Goal: Task Accomplishment & Management: Complete application form

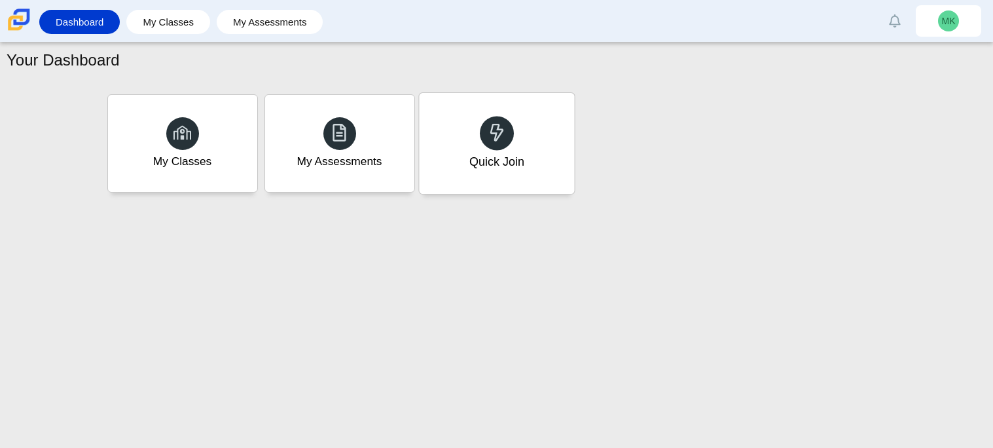
click at [516, 181] on div "Quick Join" at bounding box center [496, 143] width 155 height 101
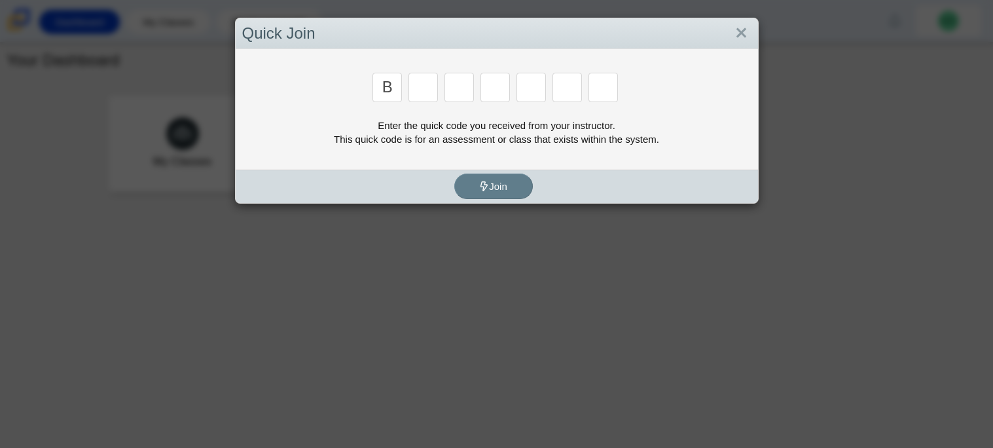
type input "B"
type input "M"
type input "3"
type input "5"
type input "3"
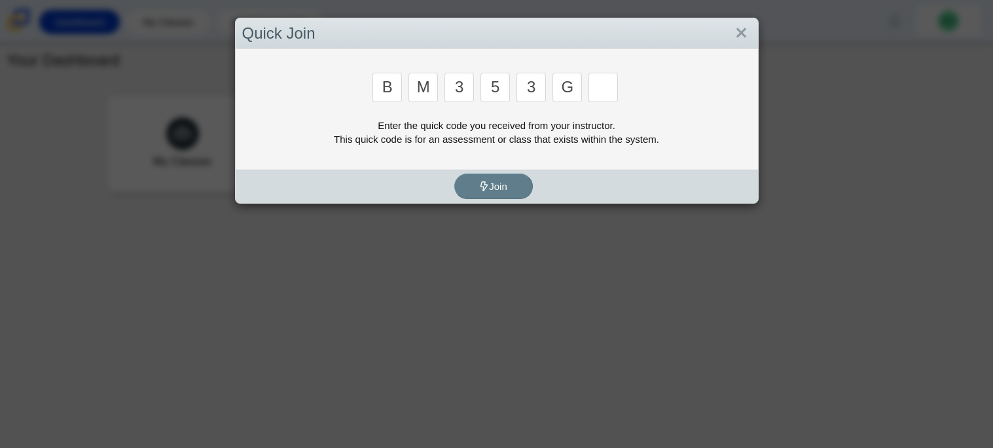
type input "G"
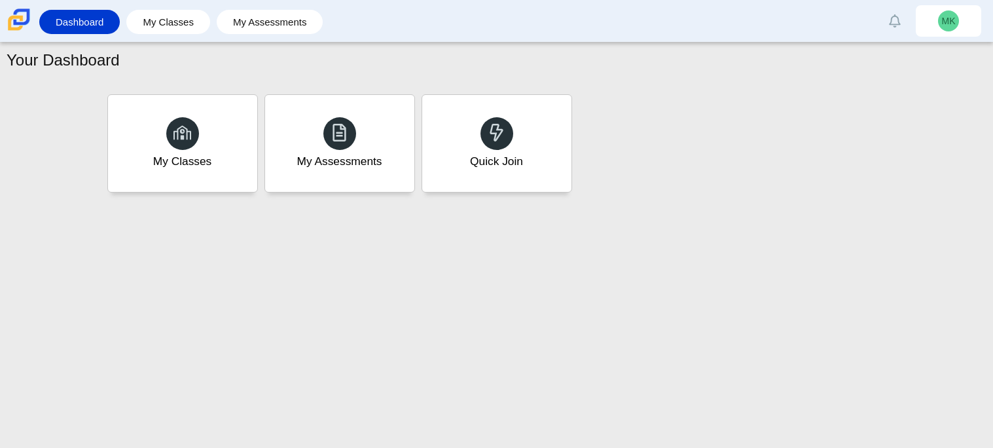
type input "B"
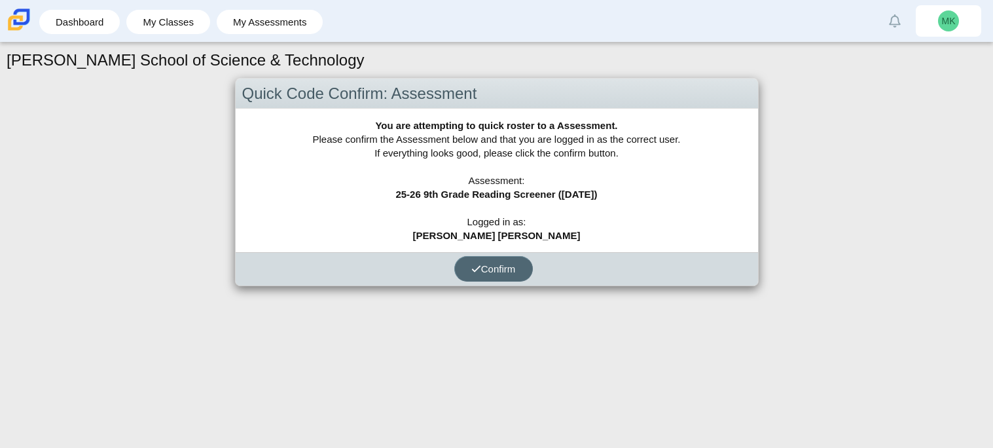
click at [481, 273] on button "Confirm" at bounding box center [493, 269] width 79 height 26
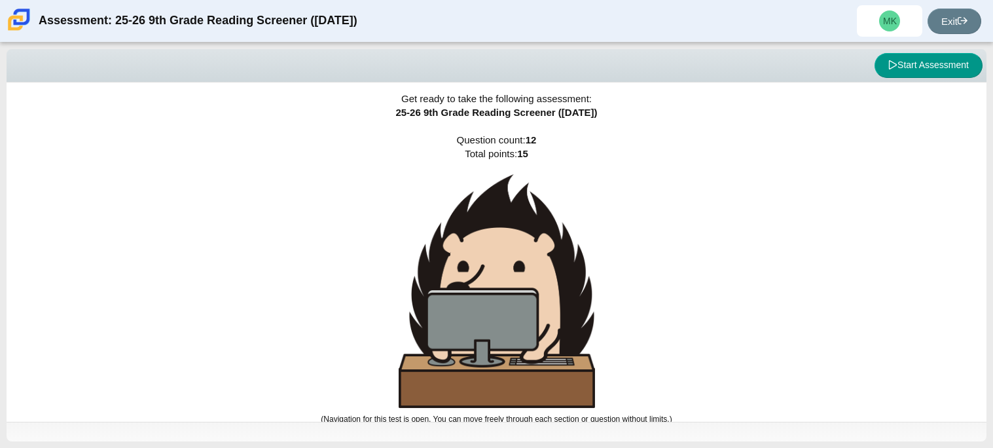
scroll to position [8, 0]
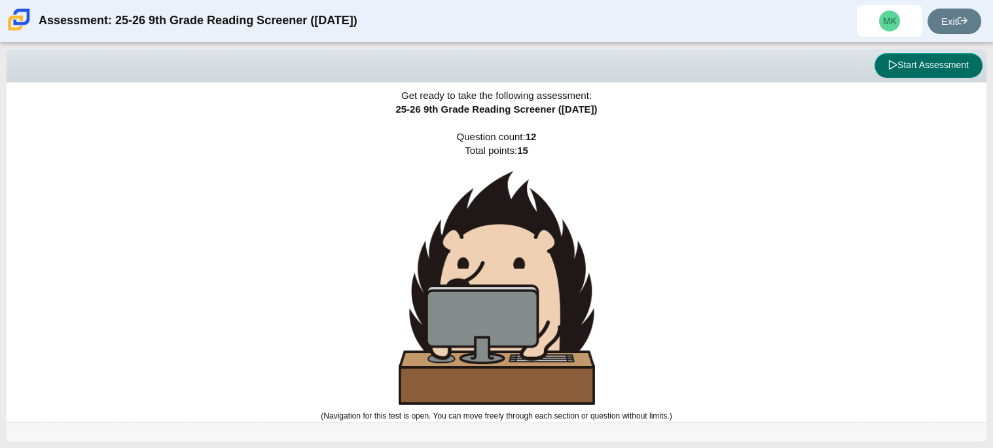
click at [907, 65] on button "Start Assessment" at bounding box center [928, 65] width 108 height 25
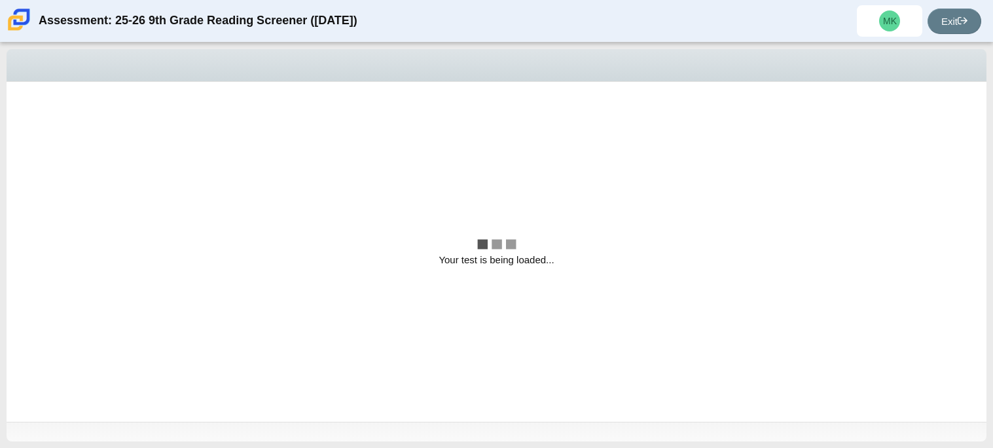
scroll to position [0, 0]
select select "ccc5b315-3c7c-471c-bf90-f22c8299c798"
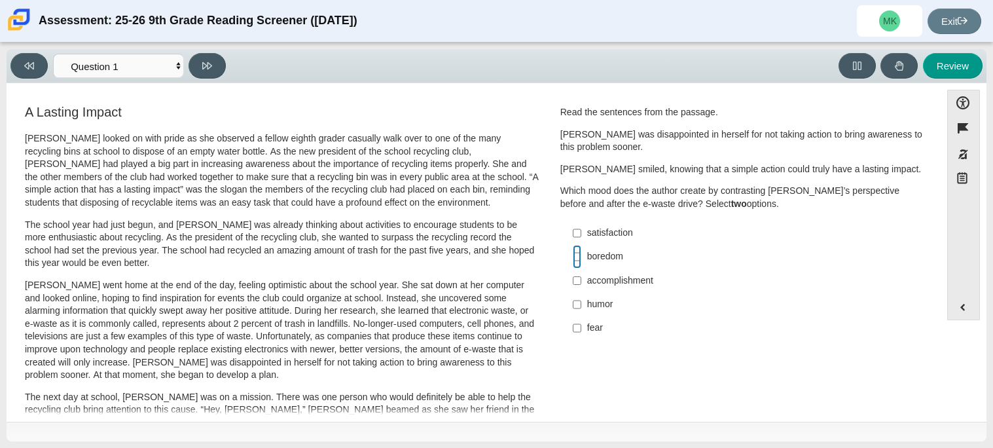
click at [573, 253] on input "boredom boredom" at bounding box center [577, 257] width 9 height 24
checkbox input "true"
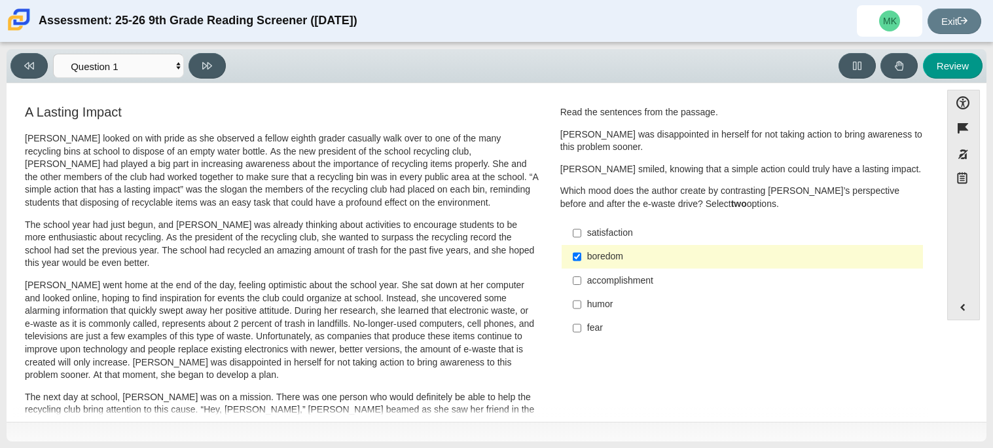
click at [594, 323] on div "fear" at bounding box center [752, 327] width 330 height 13
click at [581, 323] on input "fear fear" at bounding box center [577, 328] width 9 height 24
checkbox input "true"
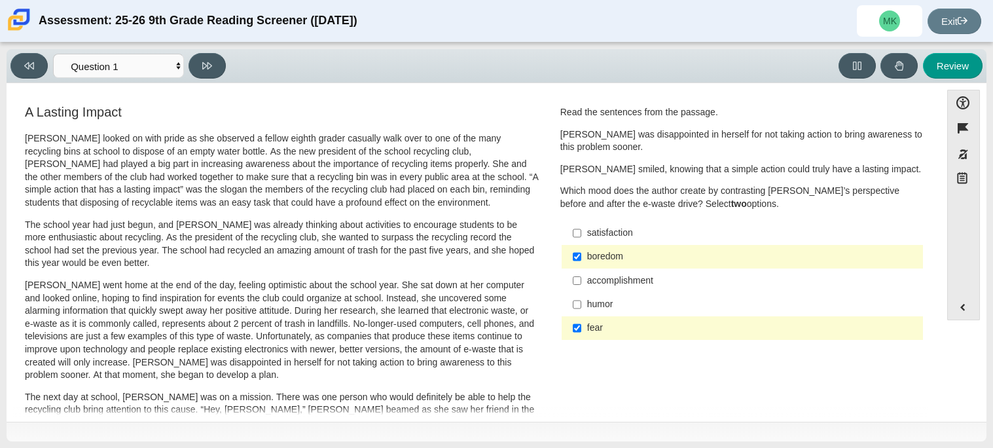
click at [600, 257] on div "boredom" at bounding box center [752, 256] width 330 height 13
click at [581, 257] on input "boredom boredom" at bounding box center [577, 257] width 9 height 24
checkbox input "false"
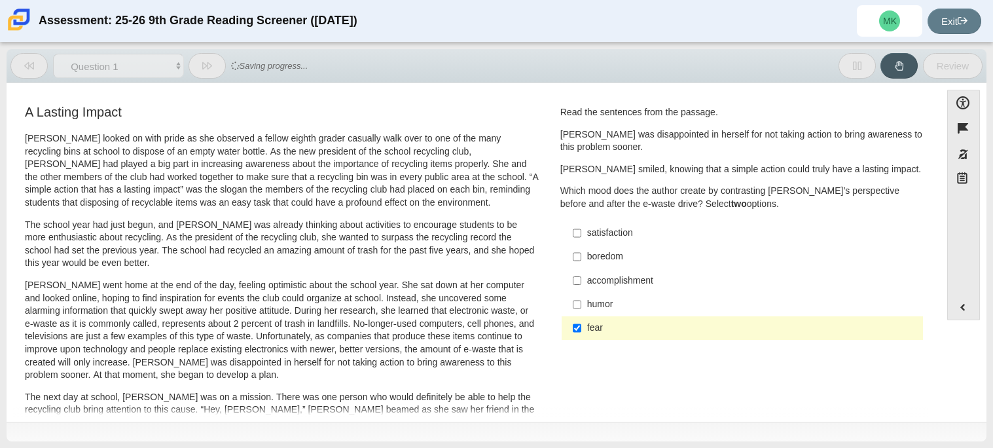
click at [619, 301] on div "humor" at bounding box center [752, 304] width 330 height 13
click at [581, 301] on input "humor humor" at bounding box center [577, 305] width 9 height 24
checkbox input "true"
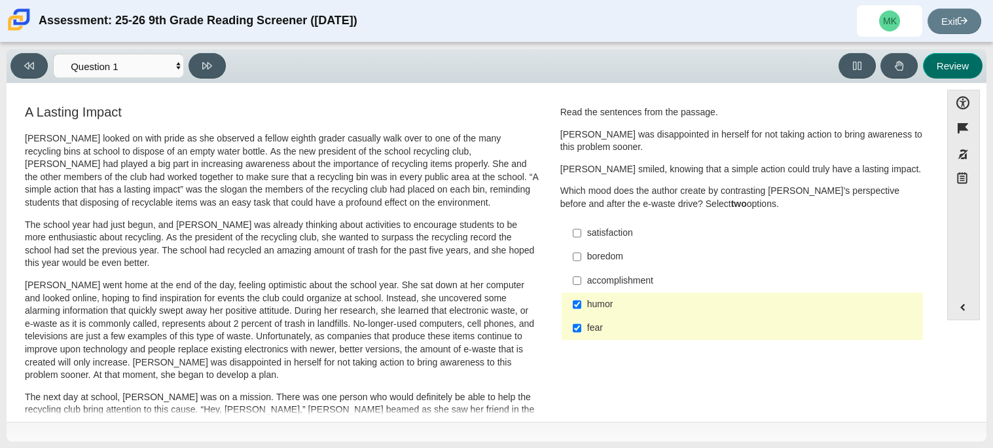
click at [937, 63] on button "Review" at bounding box center [953, 66] width 60 height 26
select select "review"
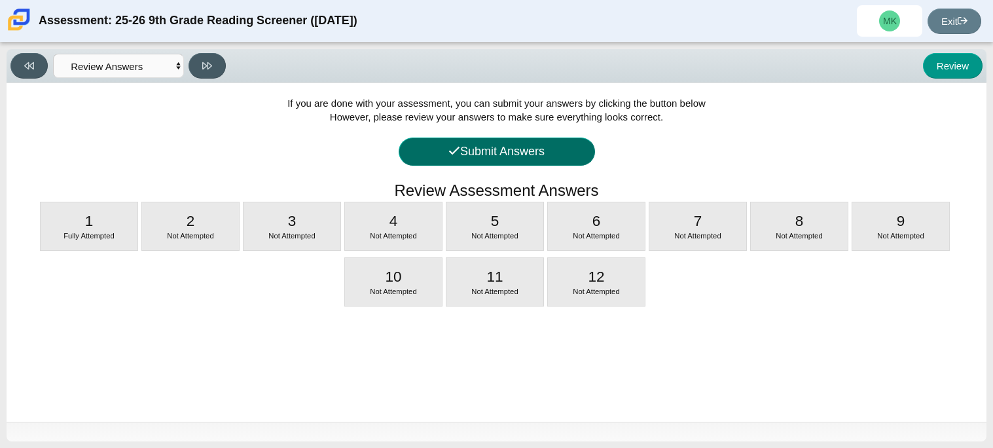
click at [546, 144] on button "Submit Answers" at bounding box center [497, 151] width 196 height 28
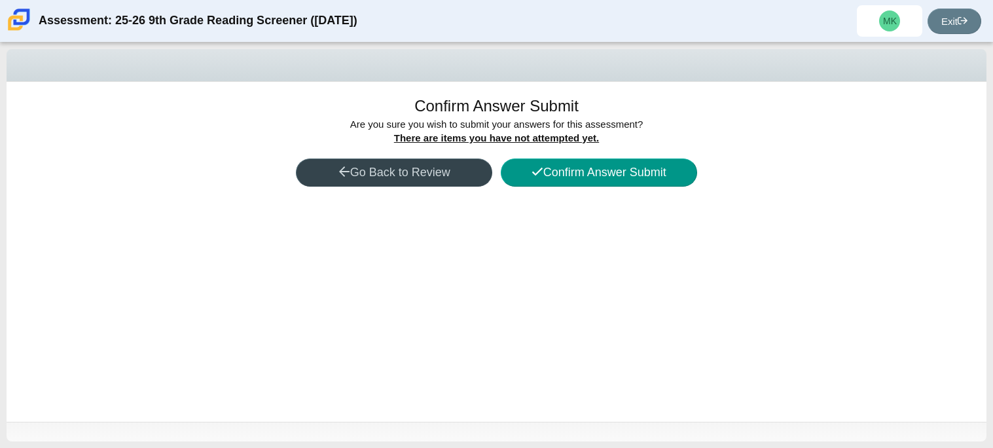
click at [468, 171] on button "Go Back to Review" at bounding box center [394, 172] width 196 height 28
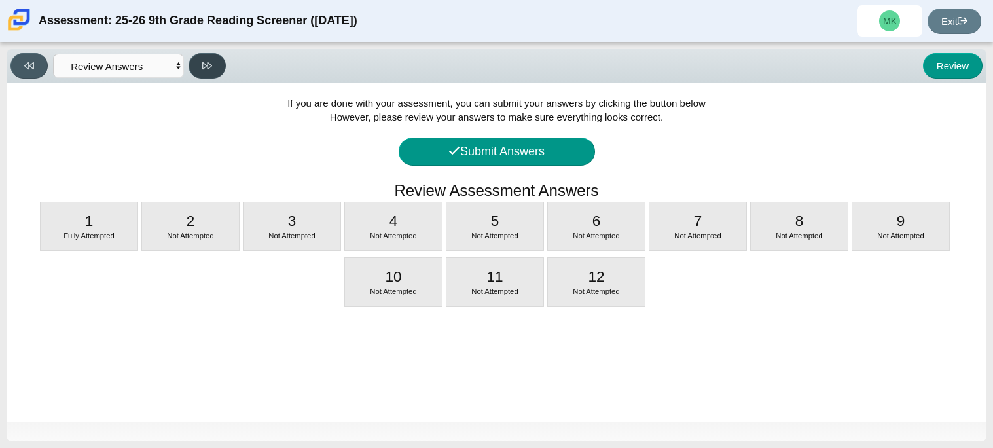
click at [196, 67] on button at bounding box center [206, 66] width 37 height 26
click at [211, 67] on icon at bounding box center [207, 66] width 10 height 10
click at [279, 94] on div "If you are done with your assessment, you can submit your answers by clicking t…" at bounding box center [497, 252] width 980 height 338
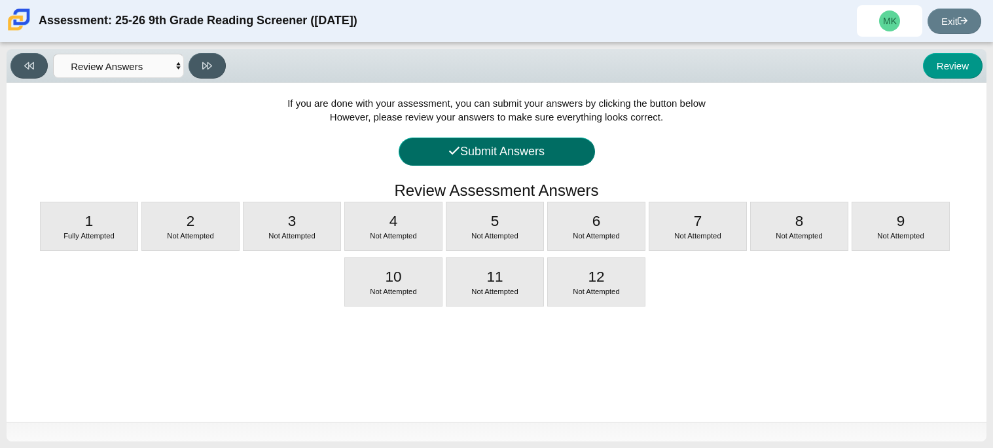
click at [488, 147] on button "Submit Answers" at bounding box center [497, 151] width 196 height 28
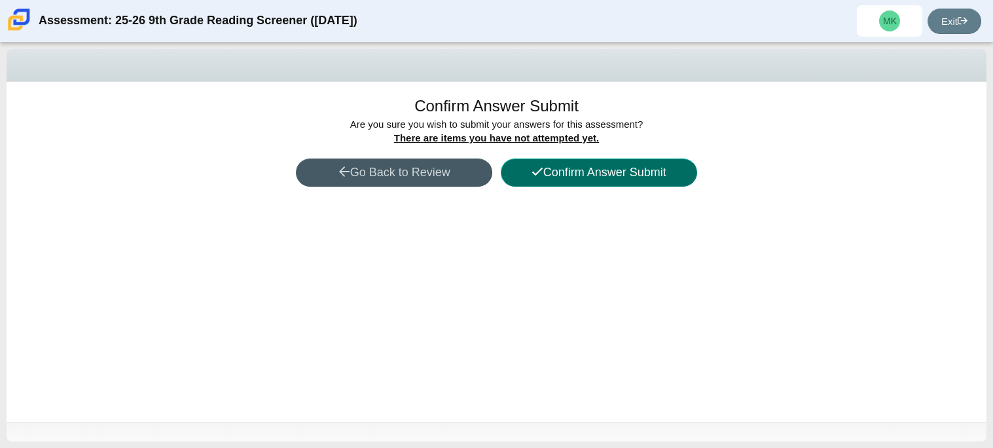
click at [583, 163] on button "Confirm Answer Submit" at bounding box center [599, 172] width 196 height 28
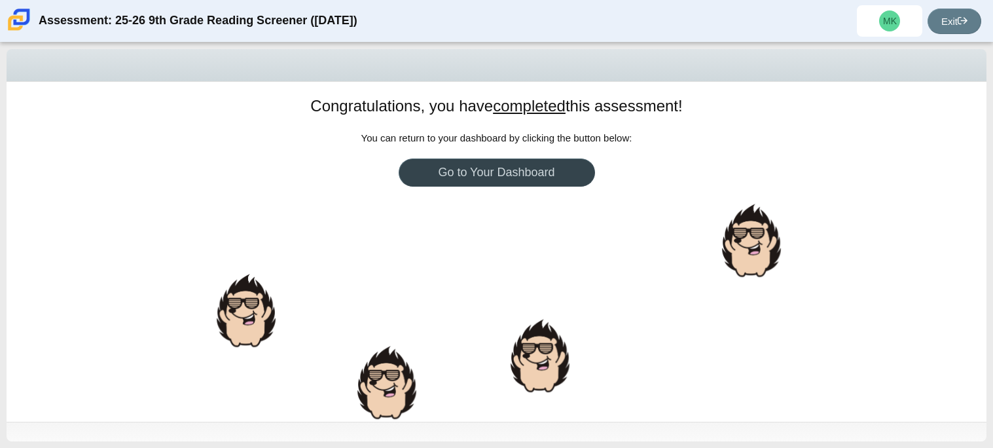
click at [544, 171] on link "Go to Your Dashboard" at bounding box center [497, 172] width 196 height 28
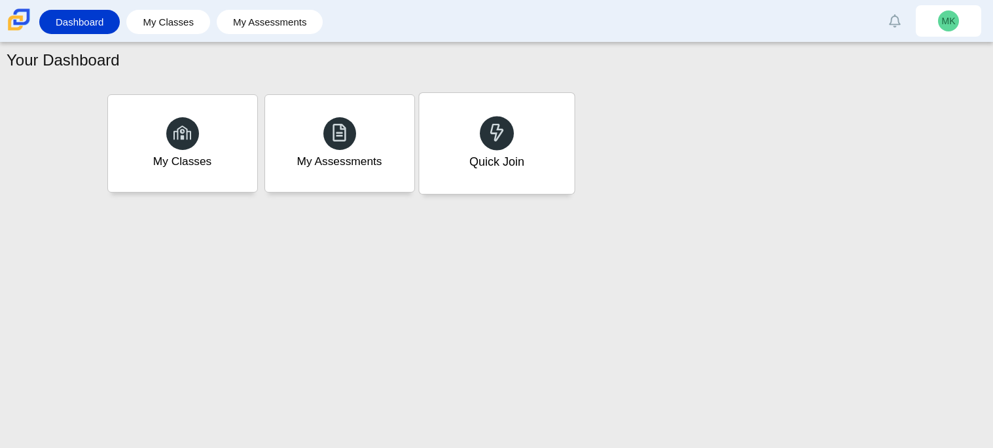
click at [485, 126] on div at bounding box center [497, 133] width 34 height 34
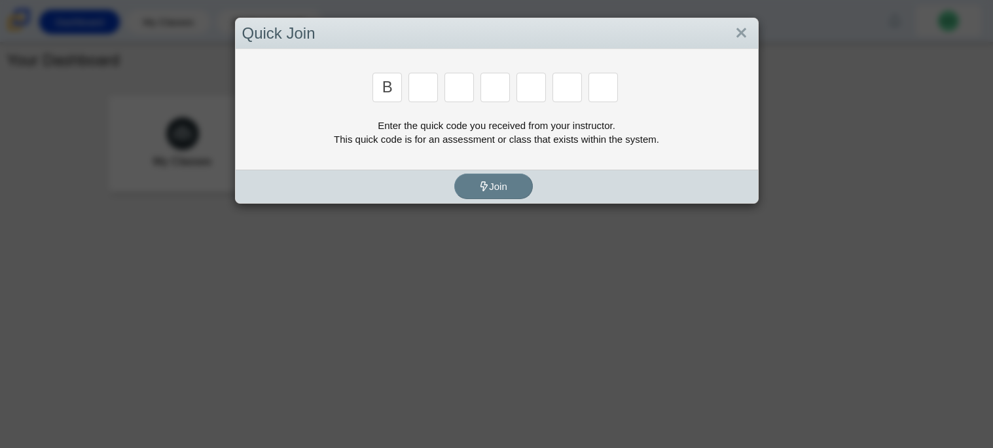
type input "B"
type input "M"
type input "3"
type input "5"
type input "3"
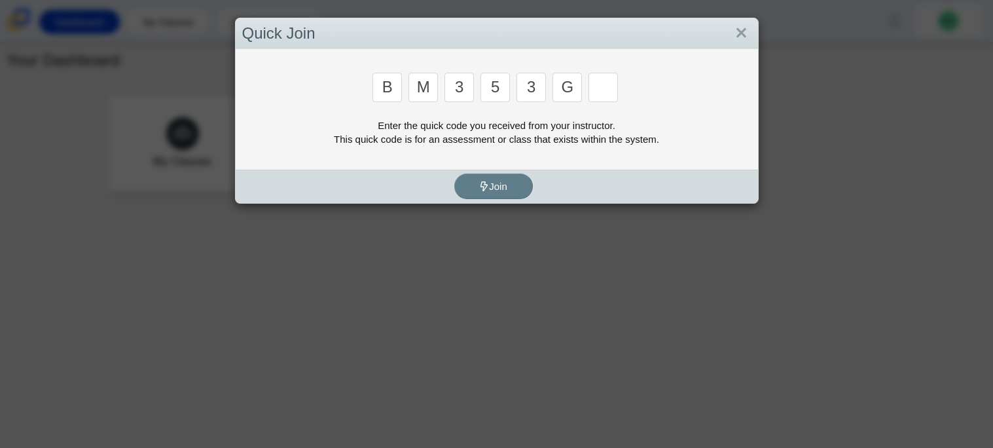
type input "G"
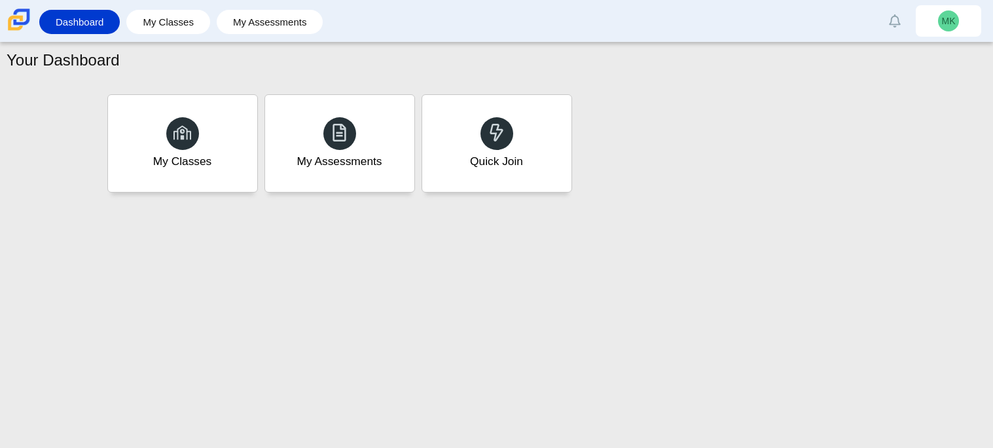
type input "B"
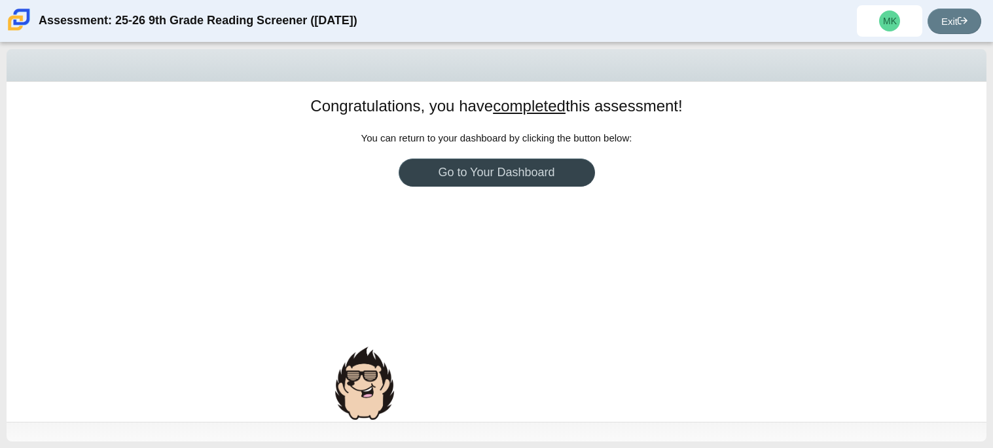
click at [509, 180] on link "Go to Your Dashboard" at bounding box center [497, 172] width 196 height 28
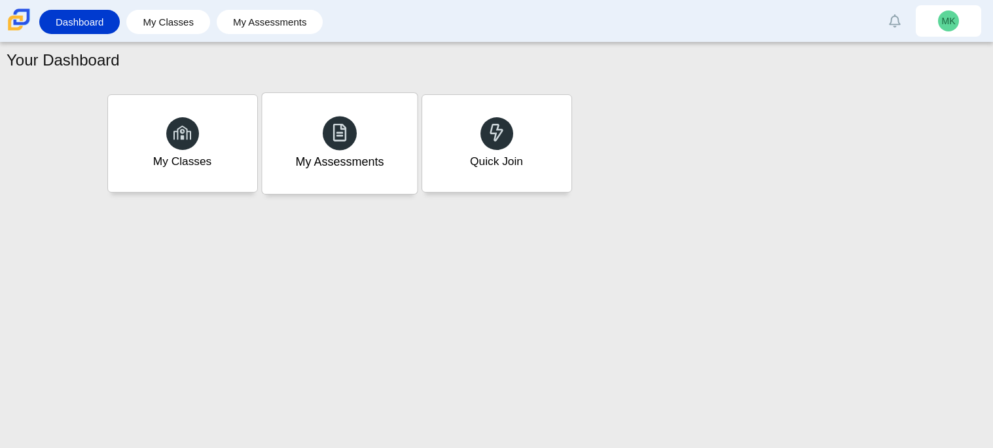
click at [312, 129] on div "My Assessments" at bounding box center [339, 143] width 155 height 101
